Goal: Task Accomplishment & Management: Use online tool/utility

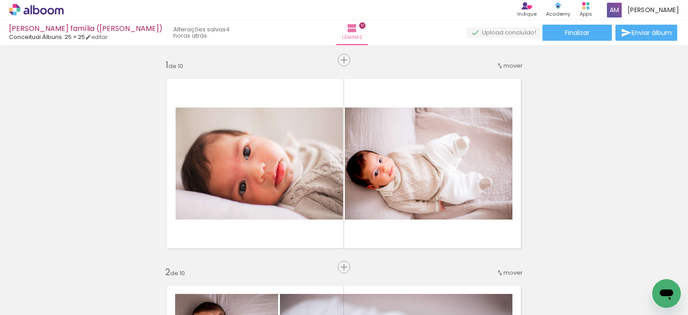
scroll to position [358, 0]
